Goal: Information Seeking & Learning: Learn about a topic

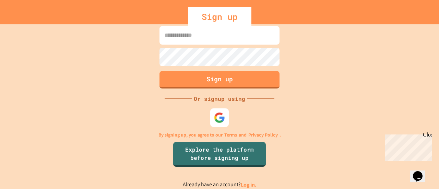
click at [220, 114] on img at bounding box center [219, 117] width 11 height 11
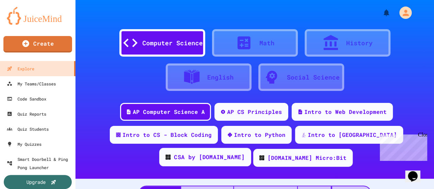
click at [245, 153] on div "CSA by [DOMAIN_NAME]" at bounding box center [209, 157] width 71 height 9
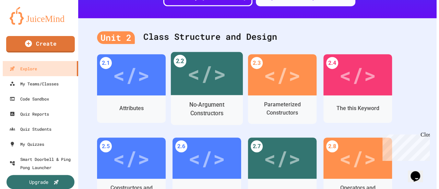
scroll to position [172, 0]
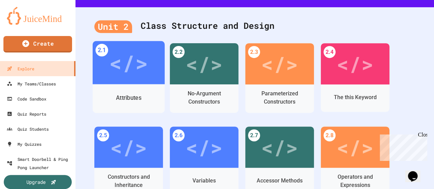
click at [153, 81] on div "</>" at bounding box center [129, 62] width 72 height 43
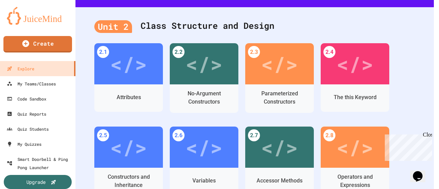
scroll to position [42, 0]
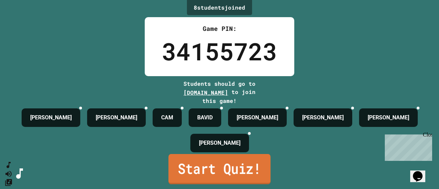
click at [238, 170] on link "Start Quiz!" at bounding box center [220, 169] width 102 height 30
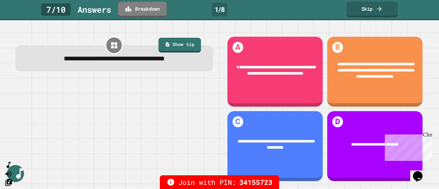
click at [430, 136] on div "Close" at bounding box center [427, 136] width 9 height 9
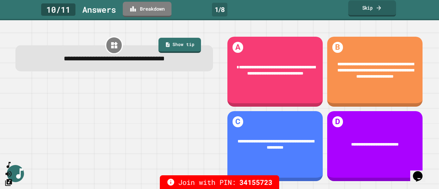
click at [378, 7] on icon at bounding box center [379, 7] width 7 height 7
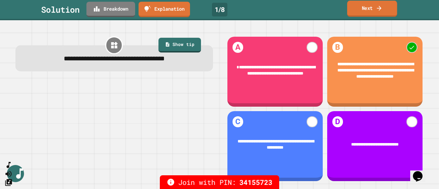
click at [372, 10] on link "Next" at bounding box center [372, 9] width 50 height 16
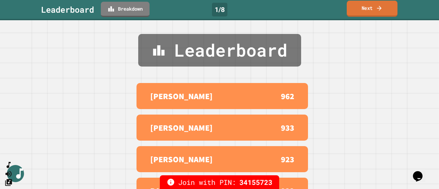
click at [373, 11] on link "Next" at bounding box center [372, 9] width 51 height 16
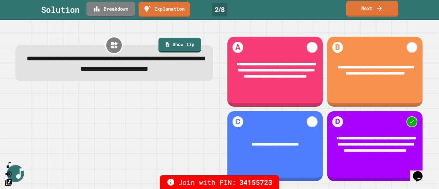
click at [371, 10] on link "Next" at bounding box center [372, 9] width 52 height 16
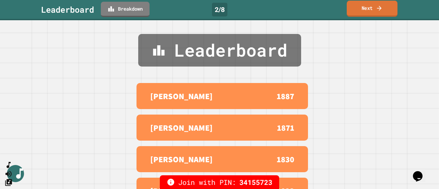
click at [371, 12] on link "Next" at bounding box center [372, 9] width 51 height 16
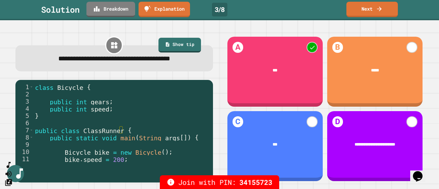
scroll to position [21, 0]
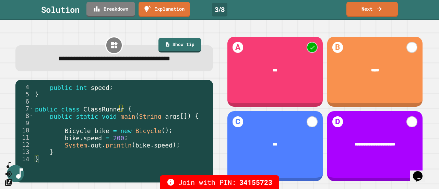
click at [373, 6] on link "Next" at bounding box center [372, 9] width 51 height 15
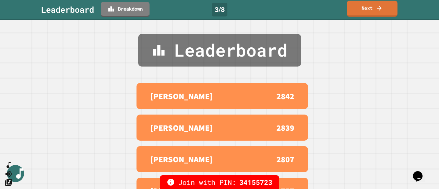
click at [369, 9] on link "Next" at bounding box center [372, 9] width 51 height 16
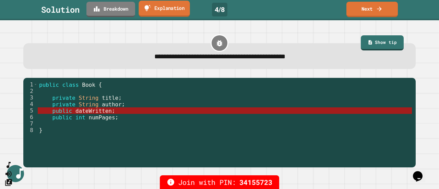
click at [157, 7] on link "Explanation" at bounding box center [164, 9] width 51 height 16
click at [388, 12] on link "Next" at bounding box center [372, 9] width 51 height 15
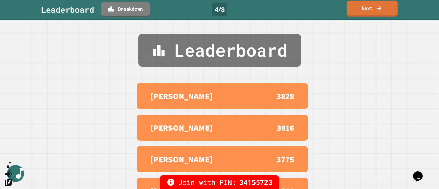
click at [381, 10] on icon at bounding box center [379, 7] width 7 height 7
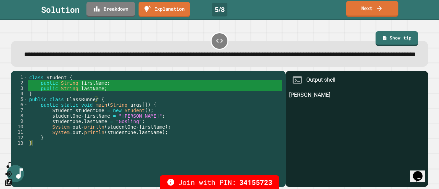
click at [364, 9] on link "Next" at bounding box center [372, 9] width 53 height 16
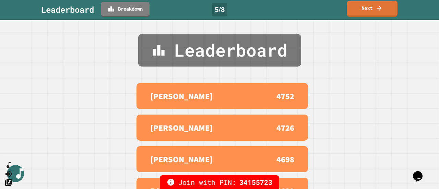
click at [370, 12] on link "Next" at bounding box center [372, 9] width 51 height 16
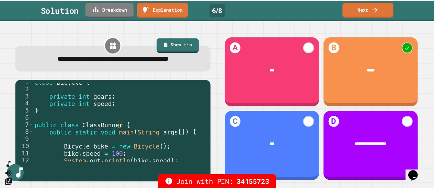
scroll to position [0, 0]
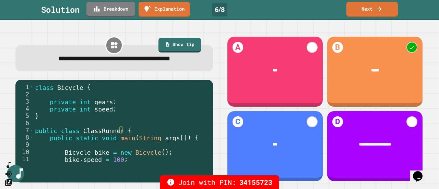
click at [370, 9] on link "Next" at bounding box center [372, 9] width 51 height 15
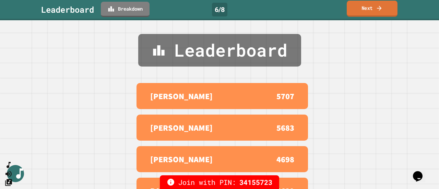
click at [370, 9] on link "Next" at bounding box center [372, 9] width 51 height 16
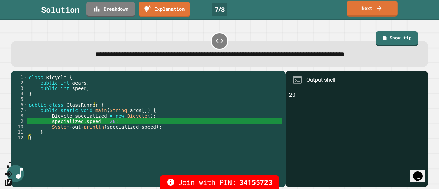
click at [380, 8] on icon at bounding box center [379, 7] width 4 height 5
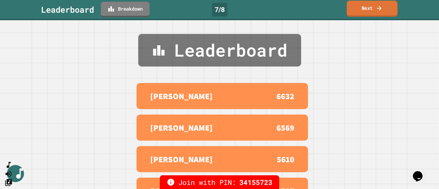
click at [374, 9] on link "Next" at bounding box center [372, 9] width 51 height 16
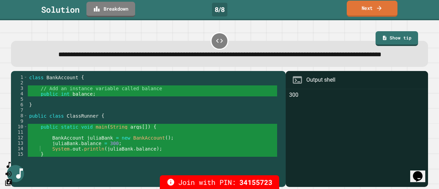
click at [368, 10] on link "Next" at bounding box center [372, 9] width 51 height 16
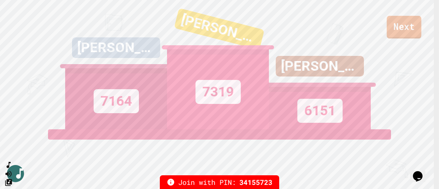
click at [413, 25] on link "Next" at bounding box center [404, 27] width 35 height 23
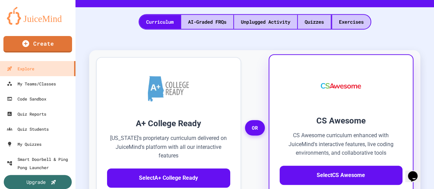
scroll to position [103, 0]
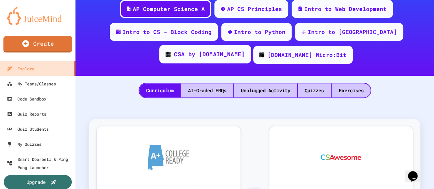
click at [245, 50] on div "CSA by [DOMAIN_NAME]" at bounding box center [209, 54] width 71 height 9
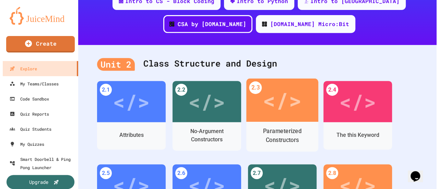
scroll to position [172, 0]
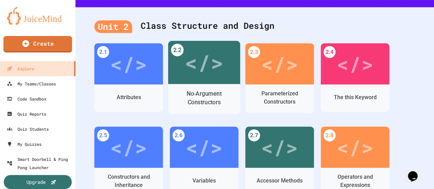
click at [197, 60] on div "</>" at bounding box center [204, 62] width 39 height 32
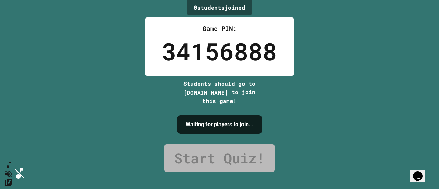
drag, startPoint x: 229, startPoint y: 140, endPoint x: 237, endPoint y: 141, distance: 7.9
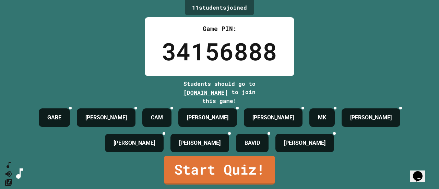
click at [254, 174] on link "Start Quiz!" at bounding box center [219, 170] width 111 height 29
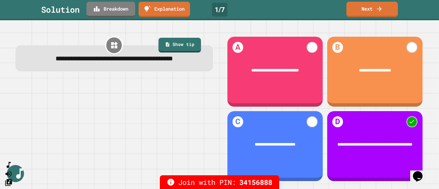
click at [375, 12] on link "Next" at bounding box center [372, 9] width 51 height 15
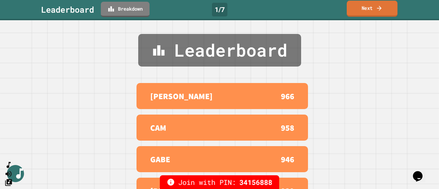
click at [369, 8] on link "Next" at bounding box center [372, 9] width 51 height 16
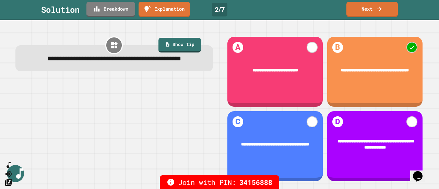
click at [372, 11] on link "Next" at bounding box center [372, 9] width 51 height 15
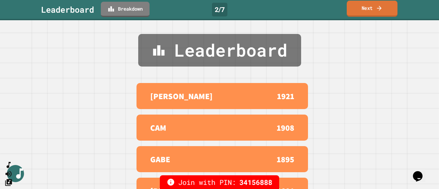
click at [365, 8] on link "Next" at bounding box center [372, 9] width 51 height 16
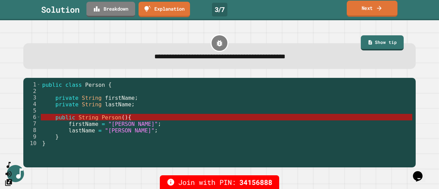
click at [159, 9] on link "Explanation" at bounding box center [164, 9] width 51 height 15
click at [372, 9] on link "Next" at bounding box center [372, 8] width 47 height 16
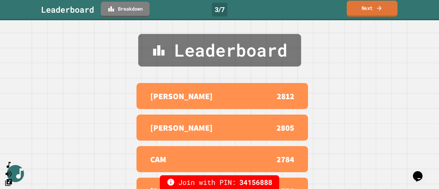
click at [369, 13] on link "Next" at bounding box center [372, 9] width 51 height 16
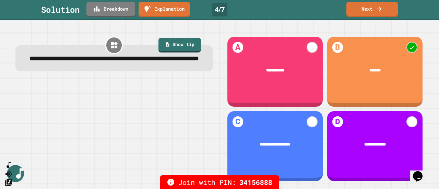
click at [369, 11] on link "Next" at bounding box center [372, 9] width 51 height 15
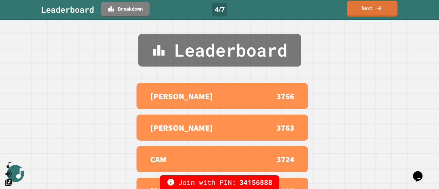
click at [366, 11] on link "Next" at bounding box center [372, 9] width 51 height 16
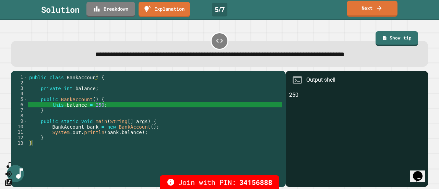
click at [369, 7] on link "Next" at bounding box center [372, 9] width 51 height 16
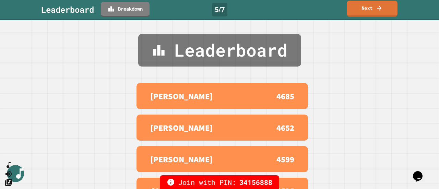
click at [371, 9] on link "Next" at bounding box center [372, 9] width 51 height 16
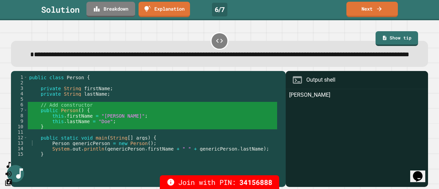
click at [375, 11] on link "Next" at bounding box center [372, 9] width 51 height 15
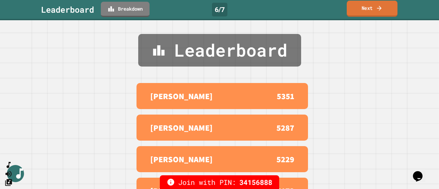
click at [366, 9] on link "Next" at bounding box center [372, 9] width 51 height 16
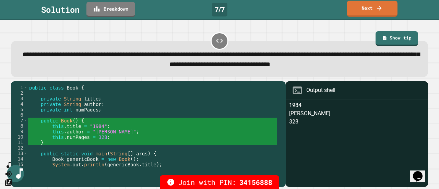
click at [374, 8] on link "Next" at bounding box center [372, 9] width 51 height 16
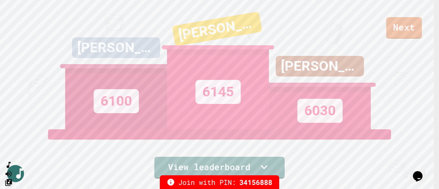
click at [407, 28] on link "Next" at bounding box center [405, 28] width 36 height 22
